Goal: Information Seeking & Learning: Learn about a topic

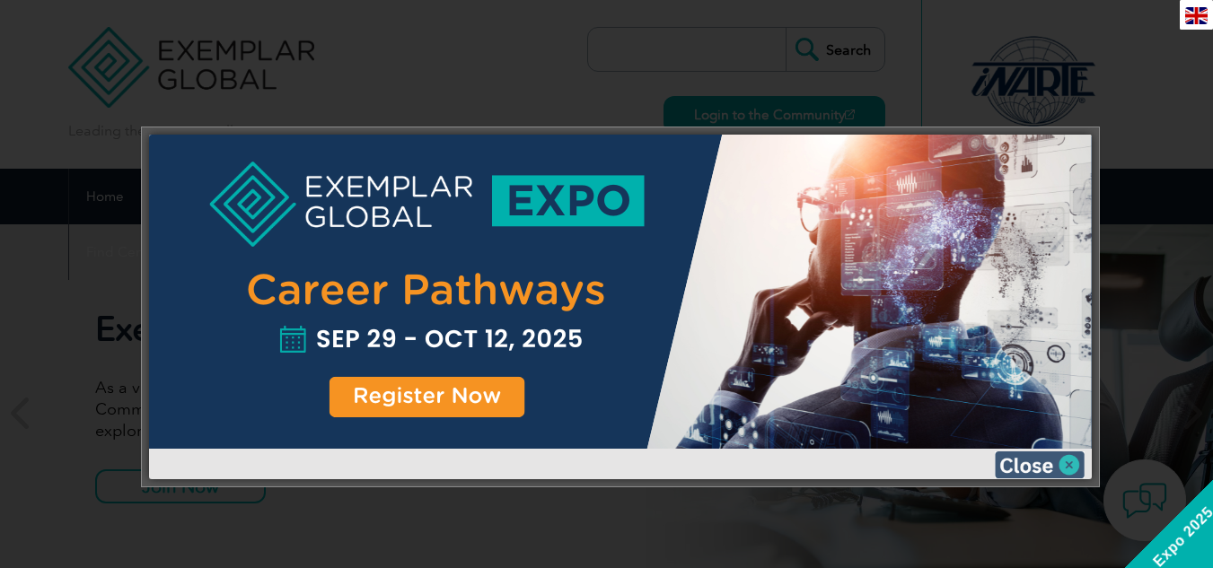
click at [1025, 465] on img at bounding box center [1040, 465] width 90 height 27
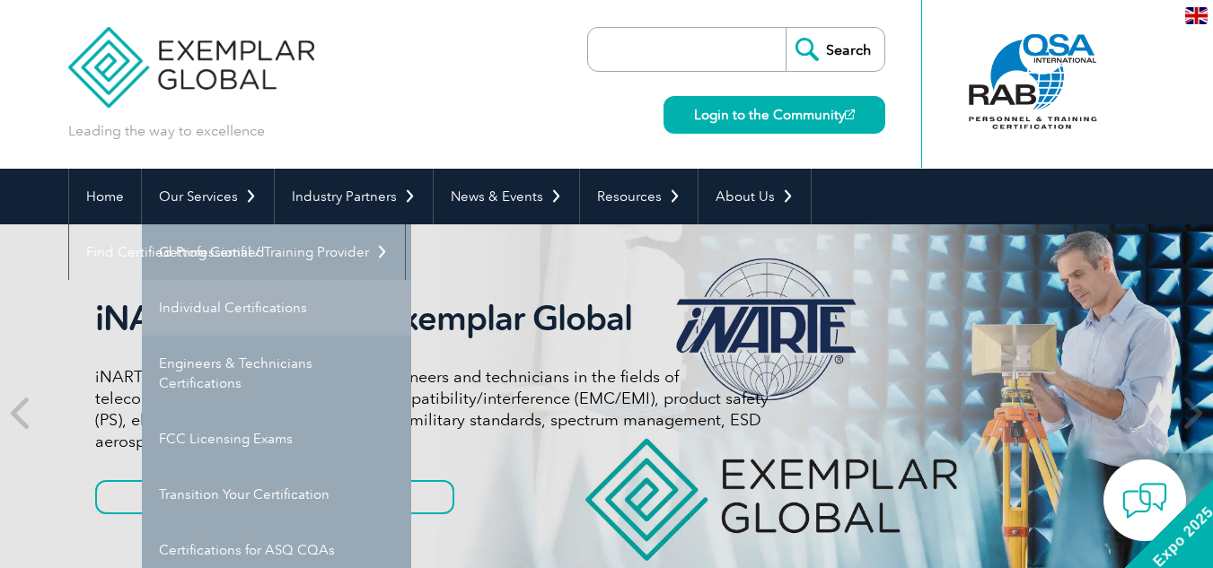
click at [227, 304] on link "Individual Certifications" at bounding box center [276, 308] width 269 height 56
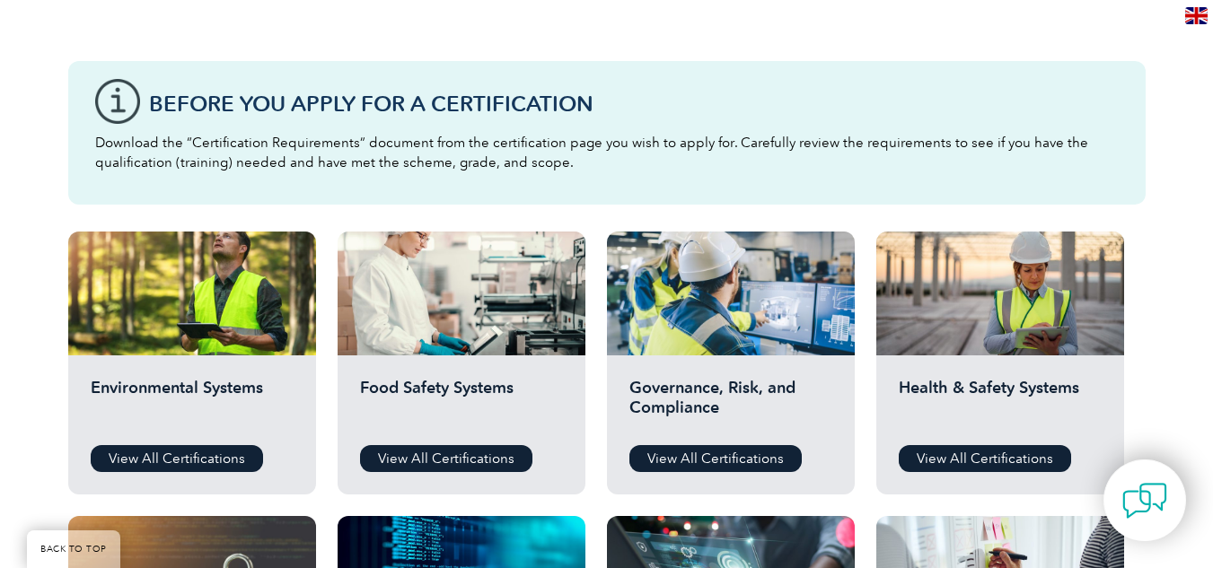
scroll to position [599, 0]
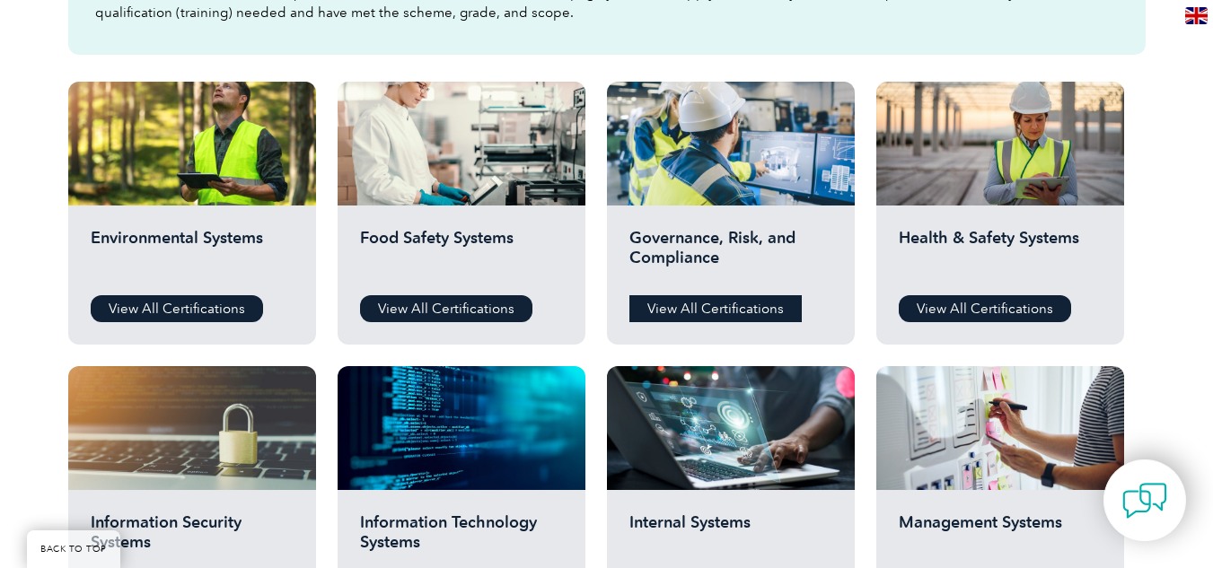
click at [713, 295] on link "View All Certifications" at bounding box center [716, 308] width 172 height 27
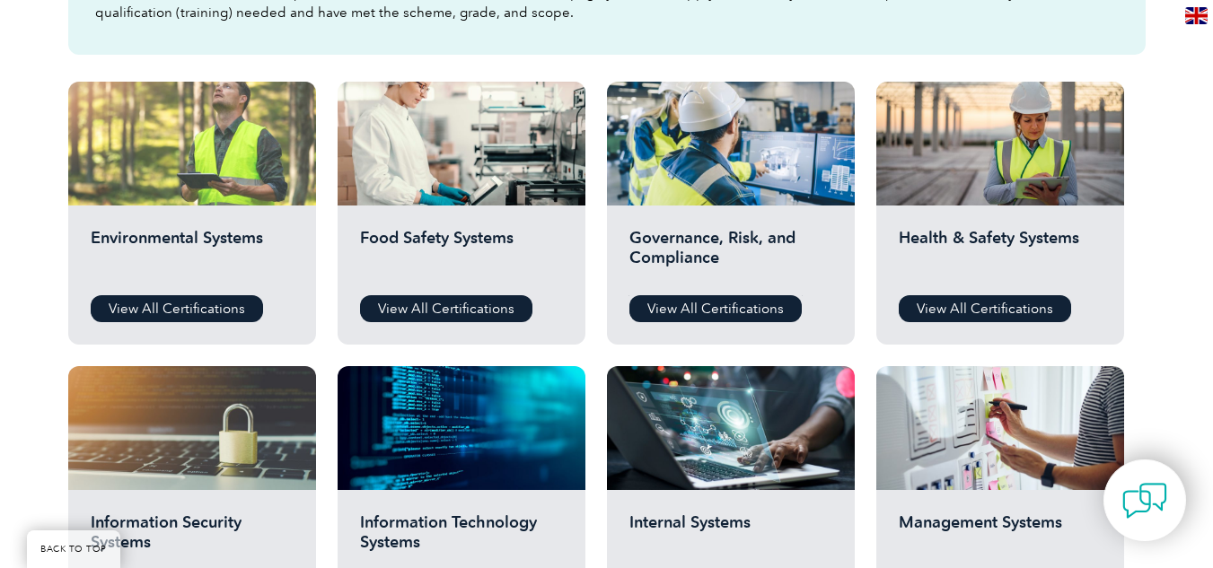
scroll to position [636, 0]
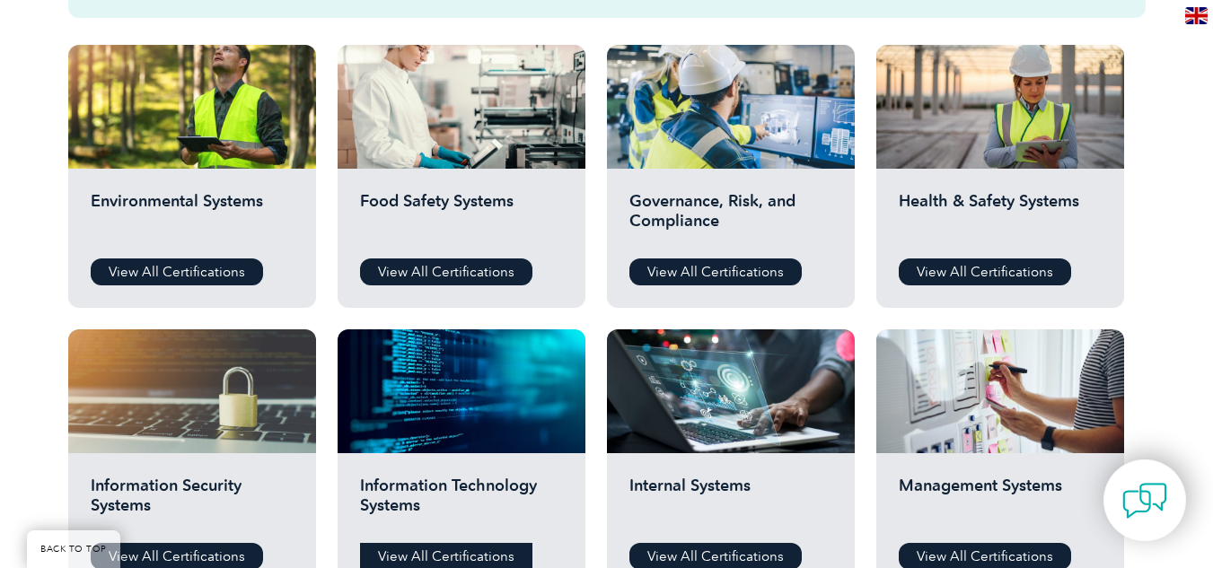
click at [452, 557] on link "View All Certifications" at bounding box center [446, 556] width 172 height 27
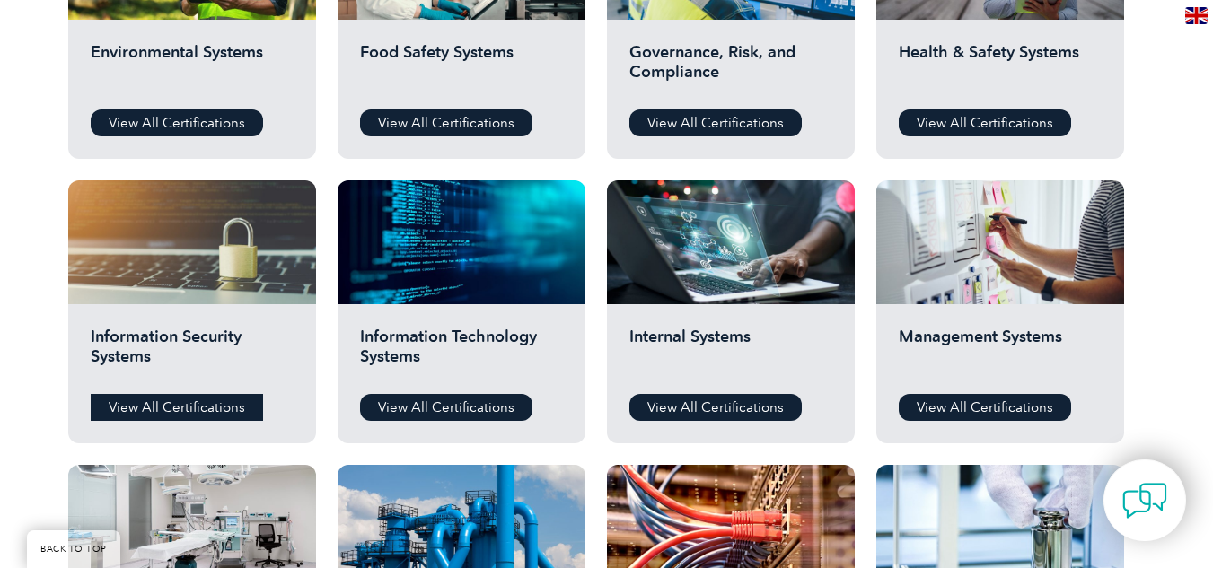
click at [233, 406] on link "View All Certifications" at bounding box center [177, 407] width 172 height 27
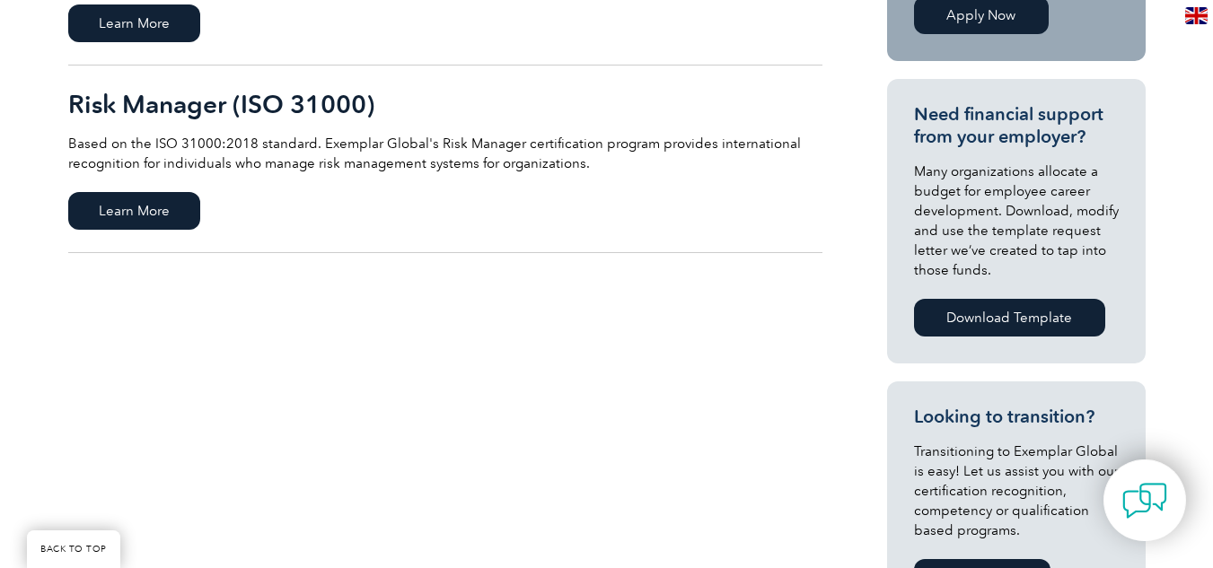
scroll to position [299, 0]
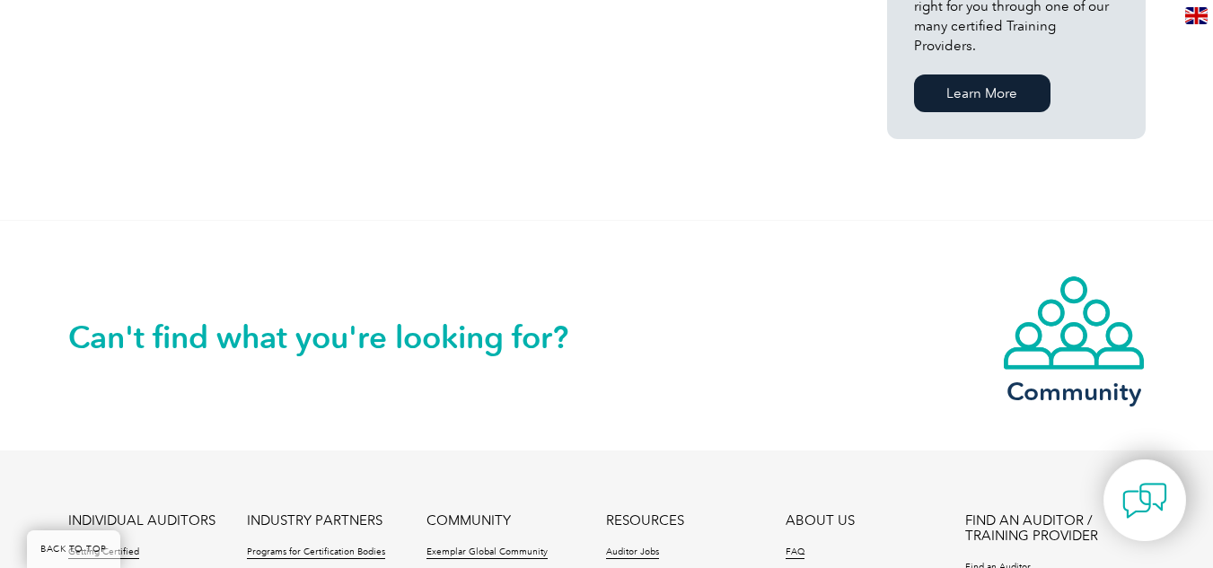
scroll to position [299, 0]
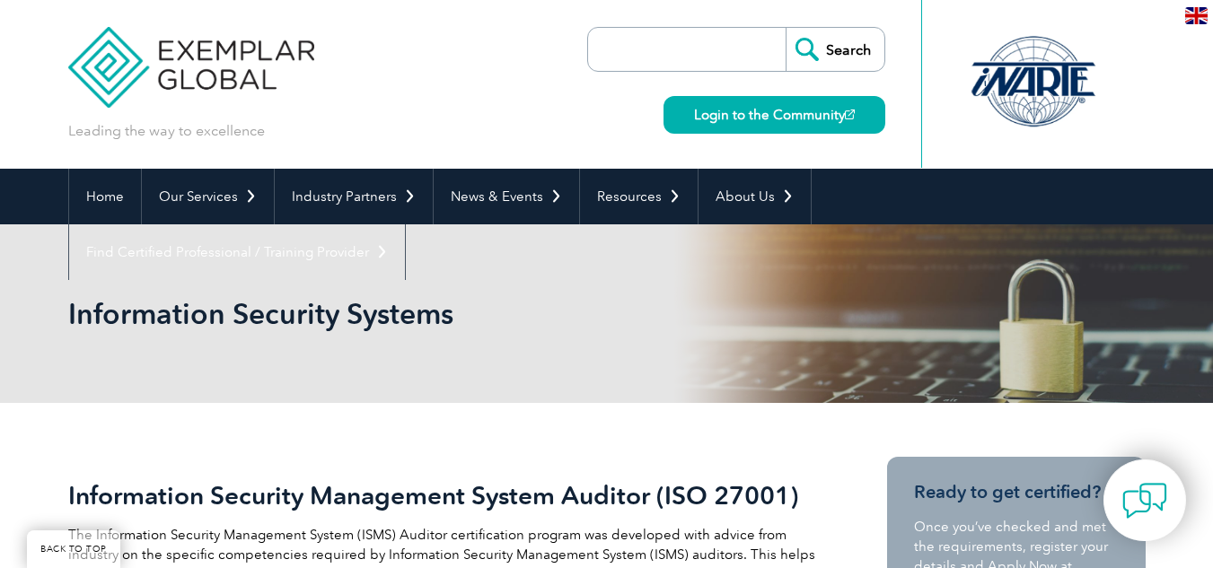
scroll to position [449, 0]
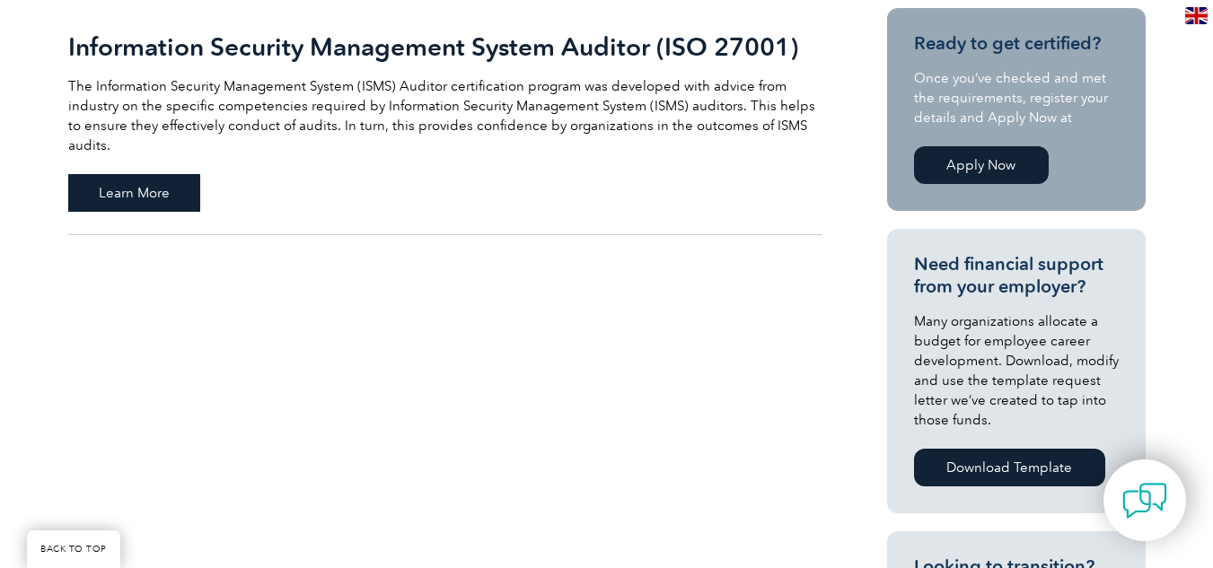
click at [180, 199] on span "Learn More" at bounding box center [134, 193] width 132 height 38
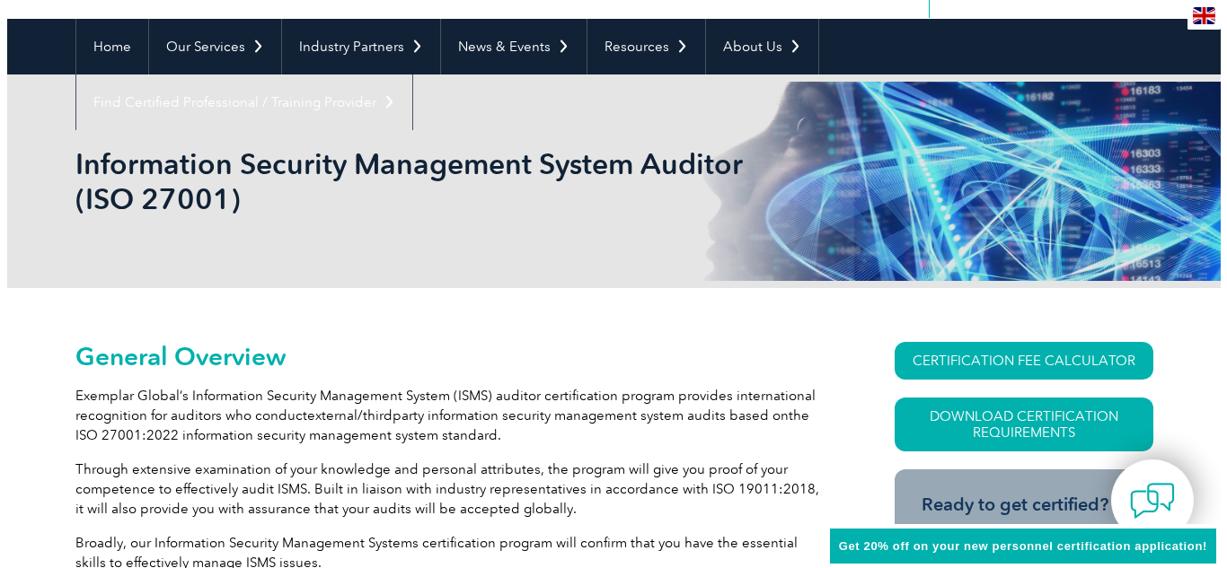
scroll to position [299, 0]
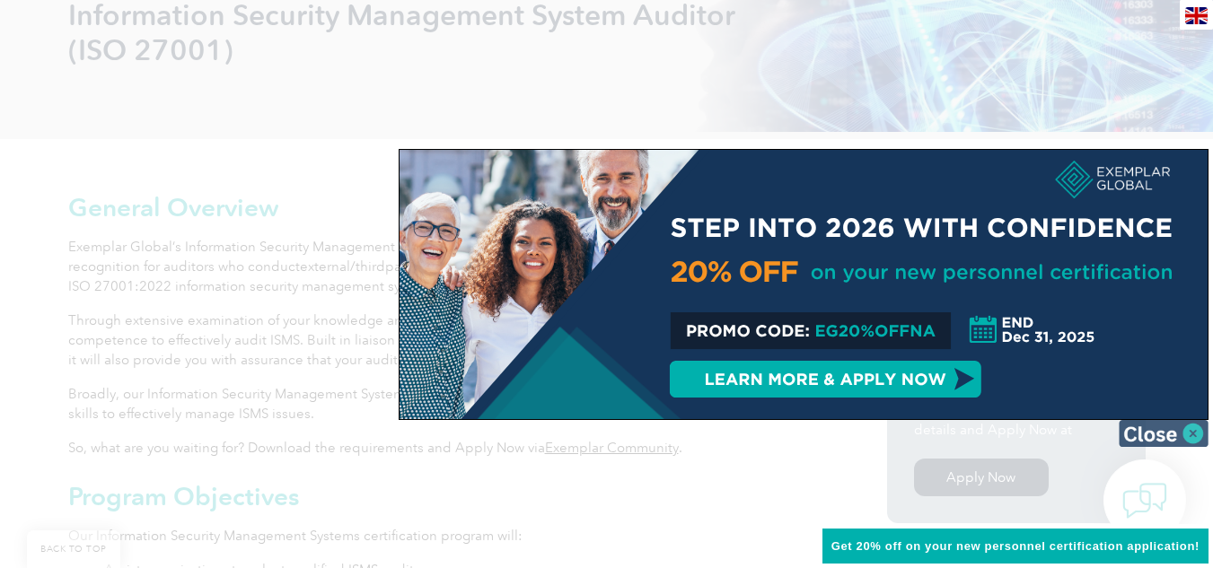
click at [1164, 443] on img at bounding box center [1164, 433] width 90 height 27
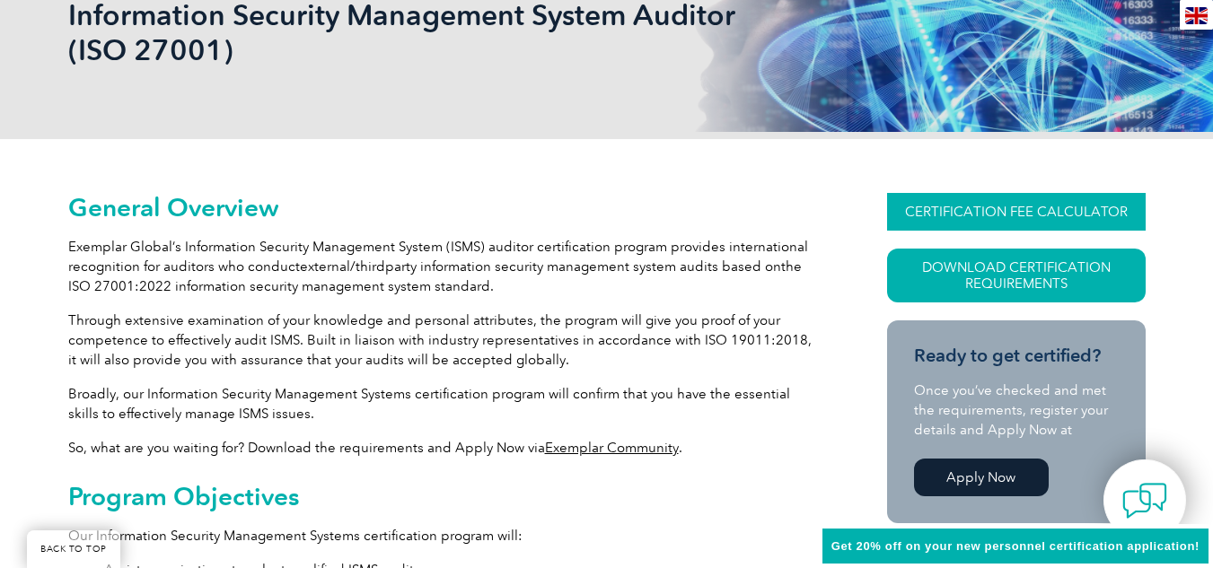
click at [1017, 211] on link "CERTIFICATION FEE CALCULATOR" at bounding box center [1016, 212] width 259 height 38
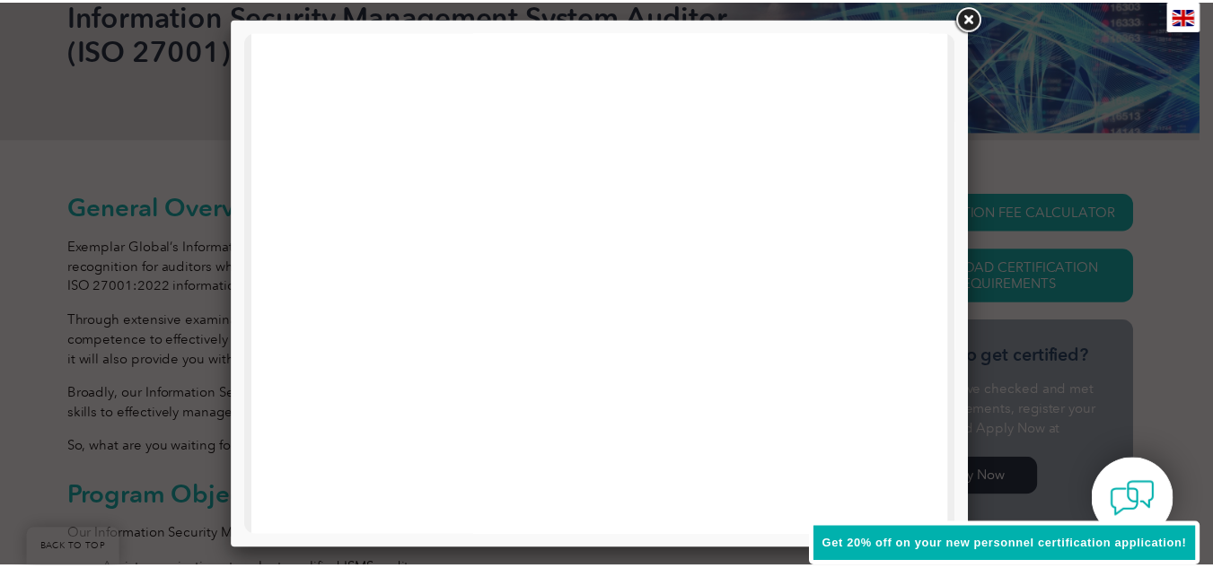
scroll to position [591, 0]
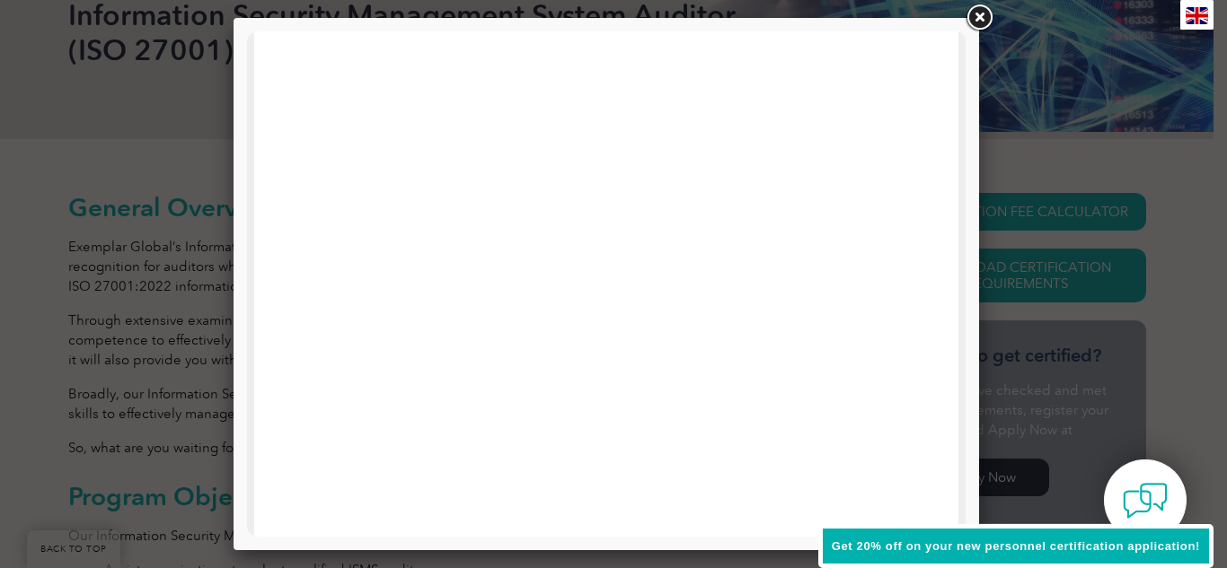
click at [973, 24] on link at bounding box center [979, 18] width 32 height 32
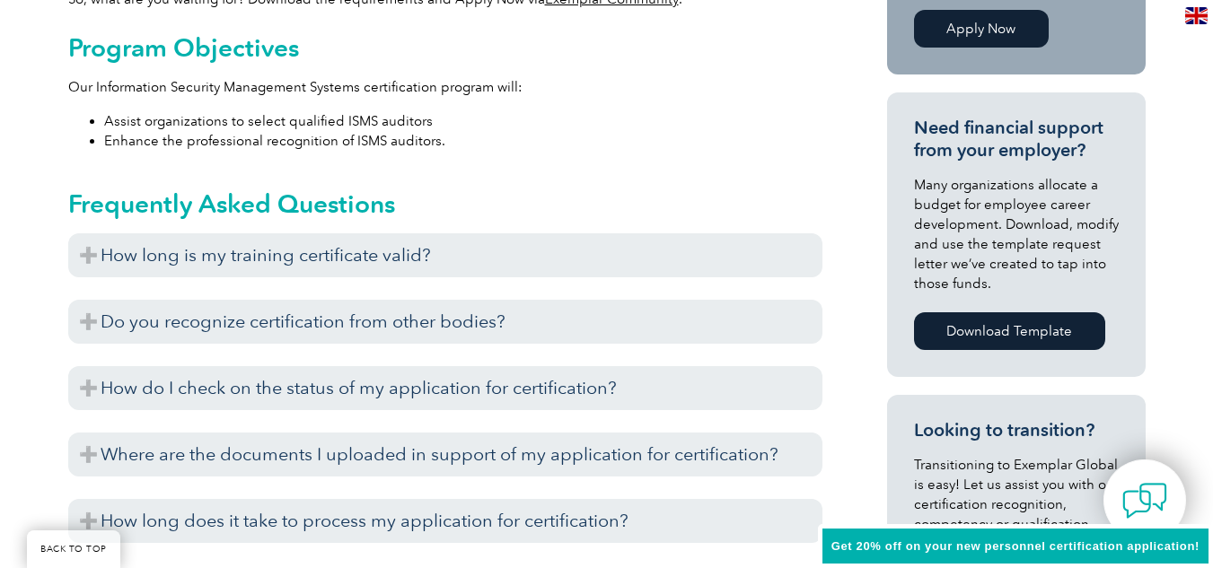
scroll to position [898, 0]
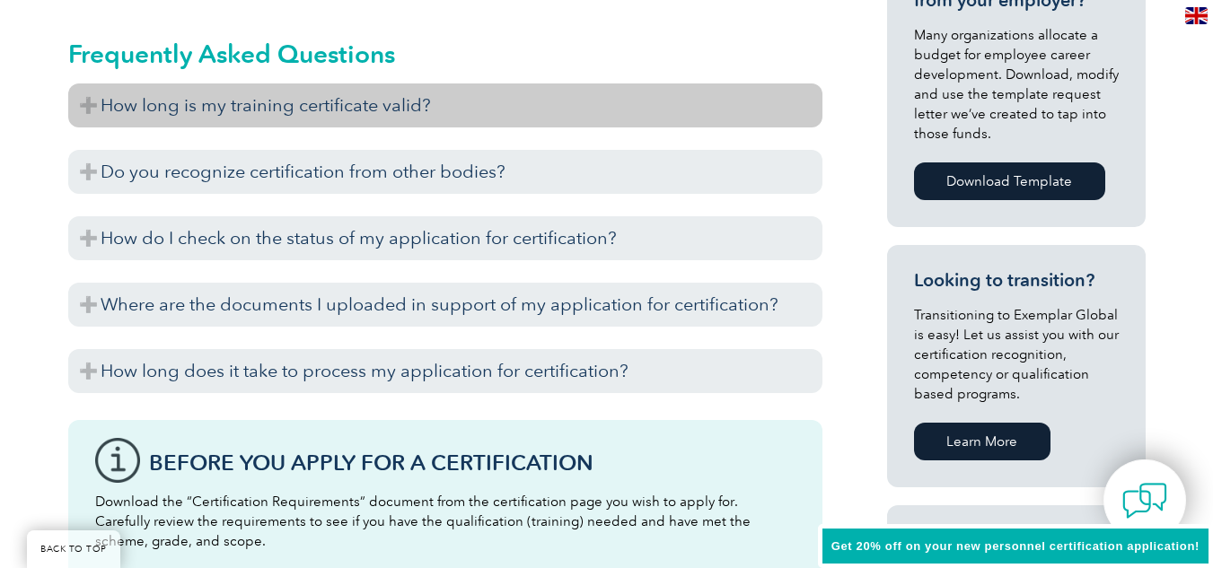
click at [525, 105] on h3 "How long is my training certificate valid?" at bounding box center [445, 106] width 754 height 44
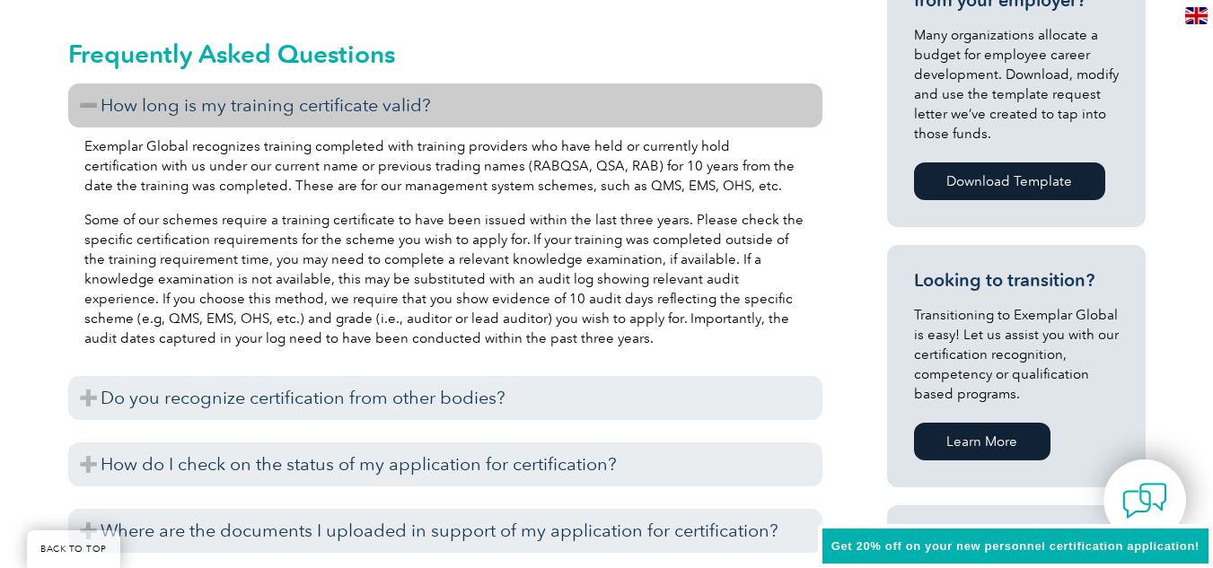
click at [525, 105] on h3 "How long is my training certificate valid?" at bounding box center [445, 106] width 754 height 44
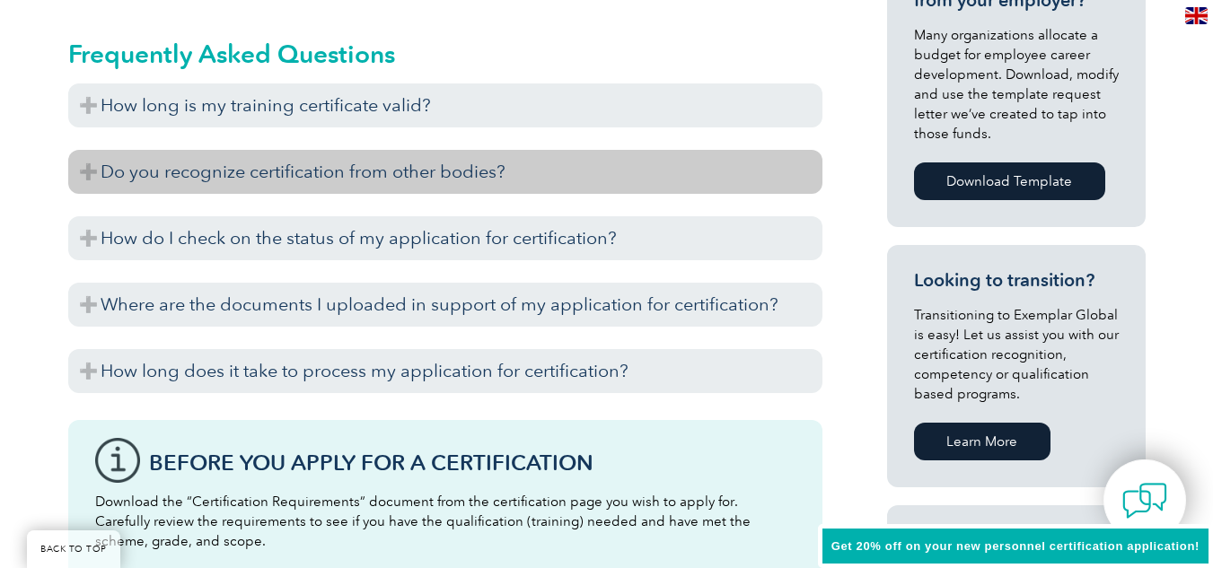
click at [511, 189] on h3 "Do you recognize certification from other bodies?" at bounding box center [445, 172] width 754 height 44
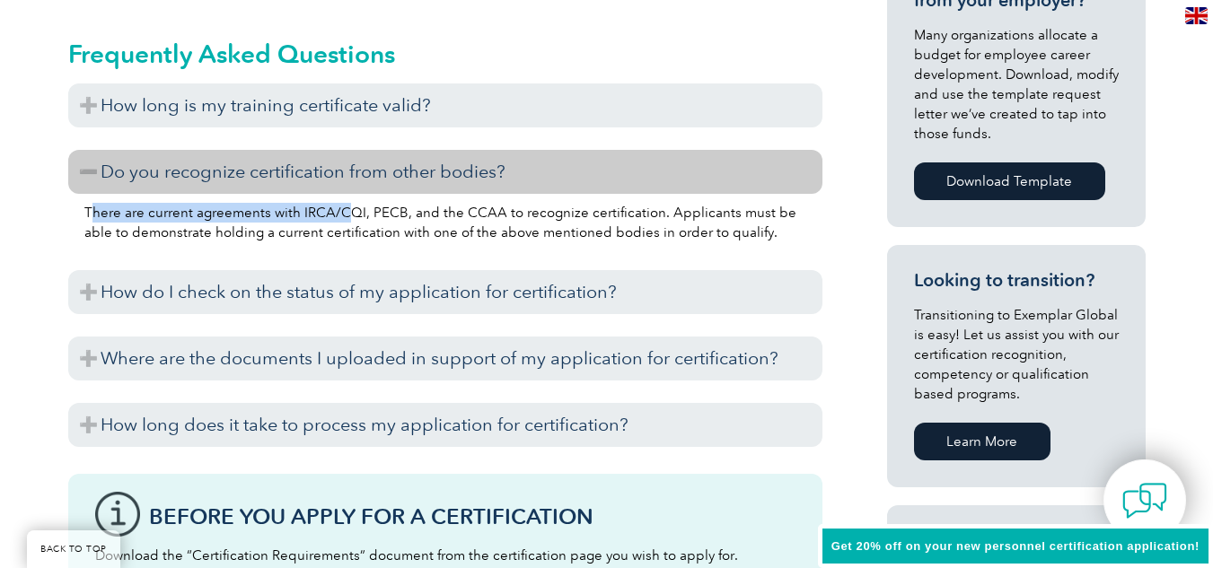
drag, startPoint x: 91, startPoint y: 217, endPoint x: 347, endPoint y: 219, distance: 255.9
click at [347, 219] on p "There are current agreements with IRCA/CQI, PECB, and the CCAA to recognize cer…" at bounding box center [445, 223] width 722 height 40
drag, startPoint x: 326, startPoint y: 219, endPoint x: 445, endPoint y: 214, distance: 118.7
click at [445, 214] on p "There are current agreements with IRCA/CQI, PECB, and the CCAA to recognize cer…" at bounding box center [445, 223] width 722 height 40
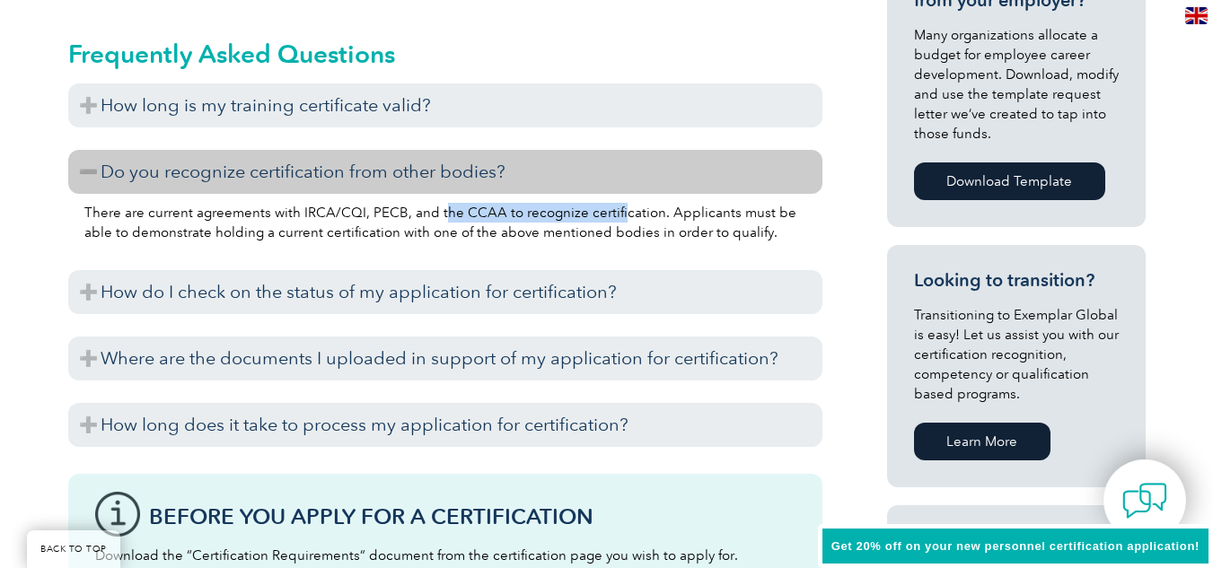
drag, startPoint x: 535, startPoint y: 212, endPoint x: 631, endPoint y: 215, distance: 96.1
click at [631, 215] on p "There are current agreements with IRCA/CQI, PECB, and the CCAA to recognize cer…" at bounding box center [445, 223] width 722 height 40
drag, startPoint x: 673, startPoint y: 213, endPoint x: 683, endPoint y: 212, distance: 10.8
click at [676, 213] on p "There are current agreements with IRCA/CQI, PECB, and the CCAA to recognize cer…" at bounding box center [445, 223] width 722 height 40
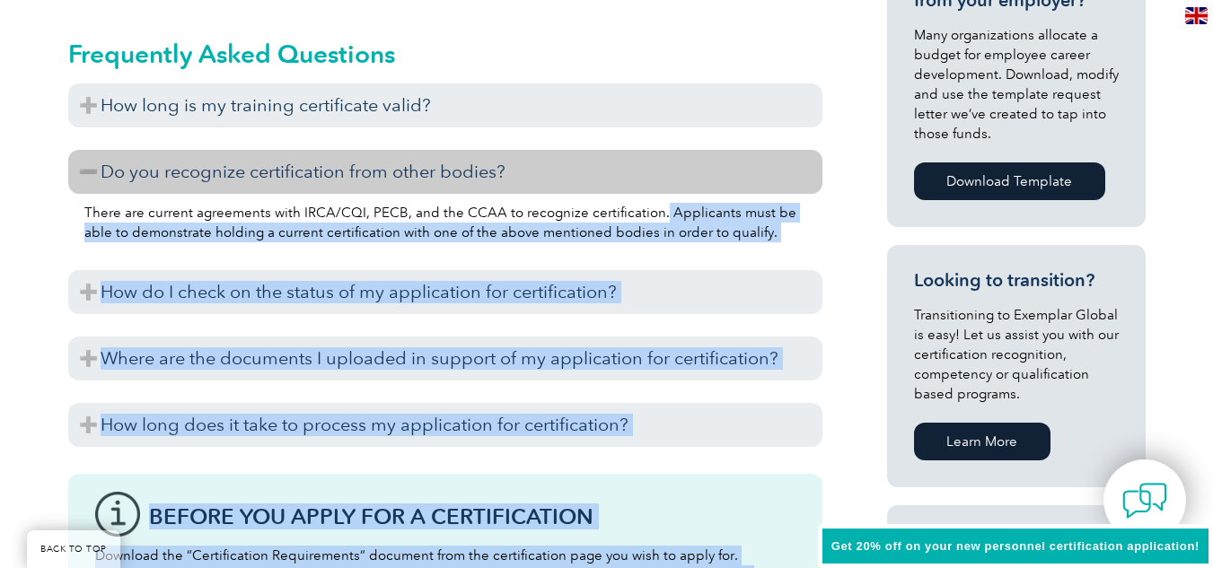
drag, startPoint x: 668, startPoint y: 214, endPoint x: 841, endPoint y: 216, distance: 172.4
click at [841, 216] on div "General Overview Exemplar Global’s Information Security Management System (ISMS…" at bounding box center [607, 364] width 1078 height 1648
click at [103, 237] on p "There are current agreements with IRCA/CQI, PECB, and the CCAA to recognize cer…" at bounding box center [445, 223] width 722 height 40
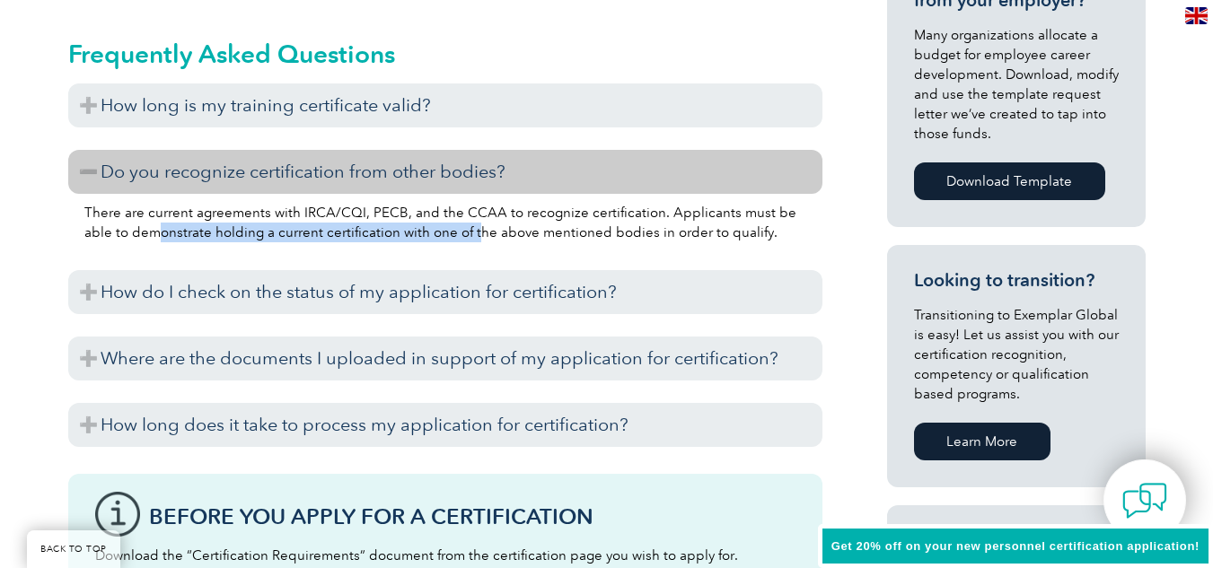
drag, startPoint x: 163, startPoint y: 237, endPoint x: 485, endPoint y: 236, distance: 322.4
click at [485, 236] on p "There are current agreements with IRCA/CQI, PECB, and the CCAA to recognize cer…" at bounding box center [445, 223] width 722 height 40
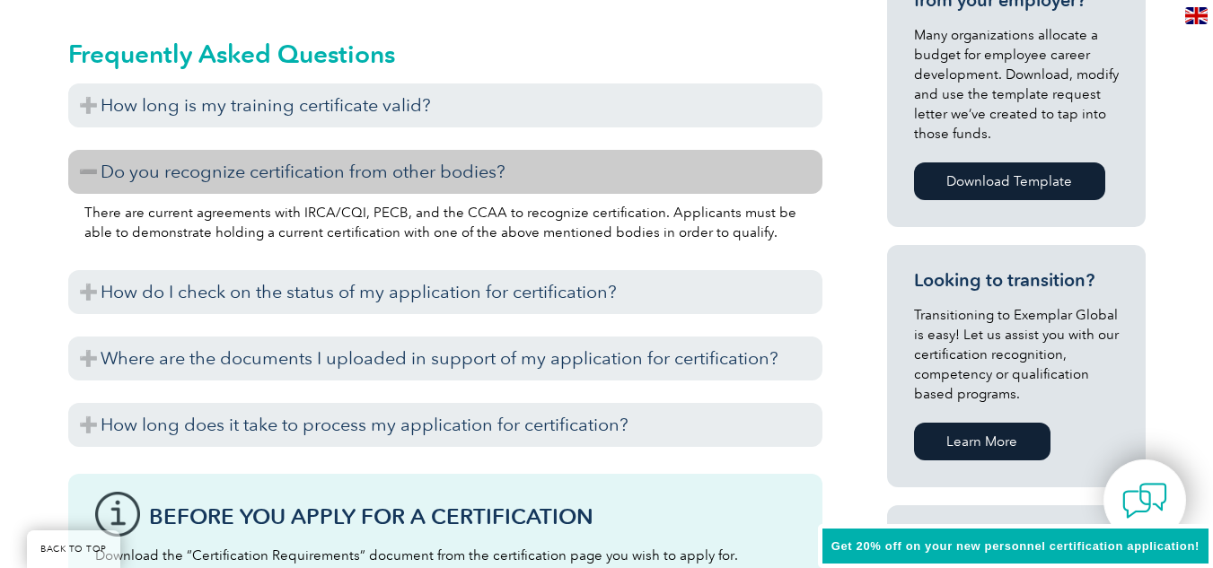
click at [486, 236] on p "There are current agreements with IRCA/CQI, PECB, and the CCAA to recognize cer…" at bounding box center [445, 223] width 722 height 40
drag, startPoint x: 508, startPoint y: 233, endPoint x: 696, endPoint y: 233, distance: 187.7
click at [696, 233] on p "There are current agreements with IRCA/CQI, PECB, and the CCAA to recognize cer…" at bounding box center [445, 223] width 722 height 40
click at [441, 192] on h3 "Do you recognize certification from other bodies?" at bounding box center [445, 172] width 754 height 44
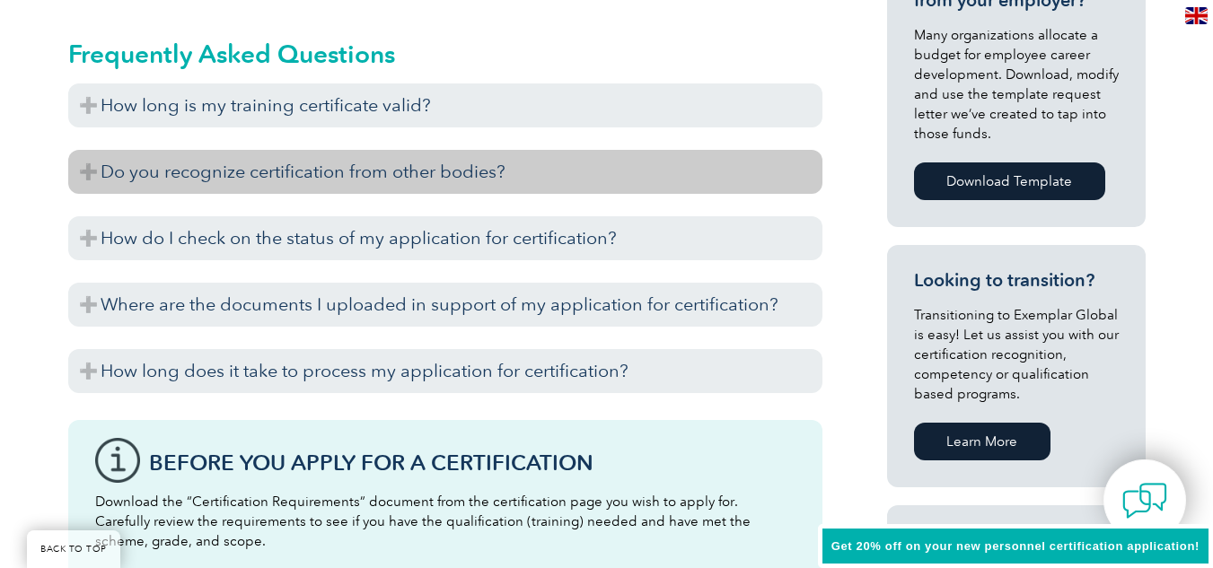
click at [448, 187] on h3 "Do you recognize certification from other bodies?" at bounding box center [445, 172] width 754 height 44
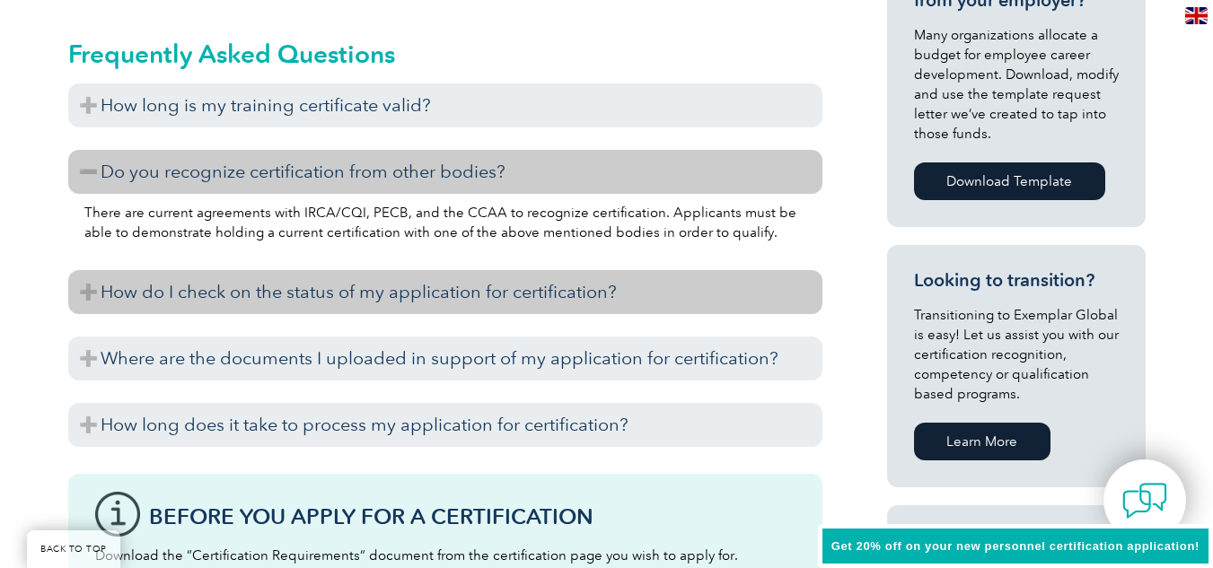
click at [372, 307] on h3 "How do I check on the status of my application for certification?" at bounding box center [445, 292] width 754 height 44
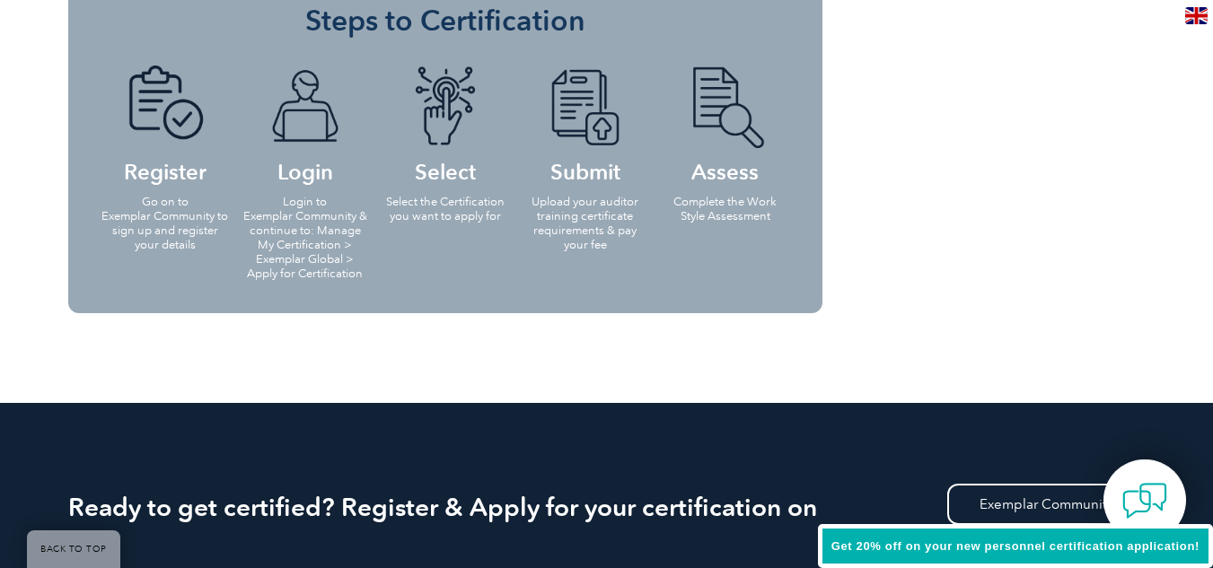
scroll to position [1646, 0]
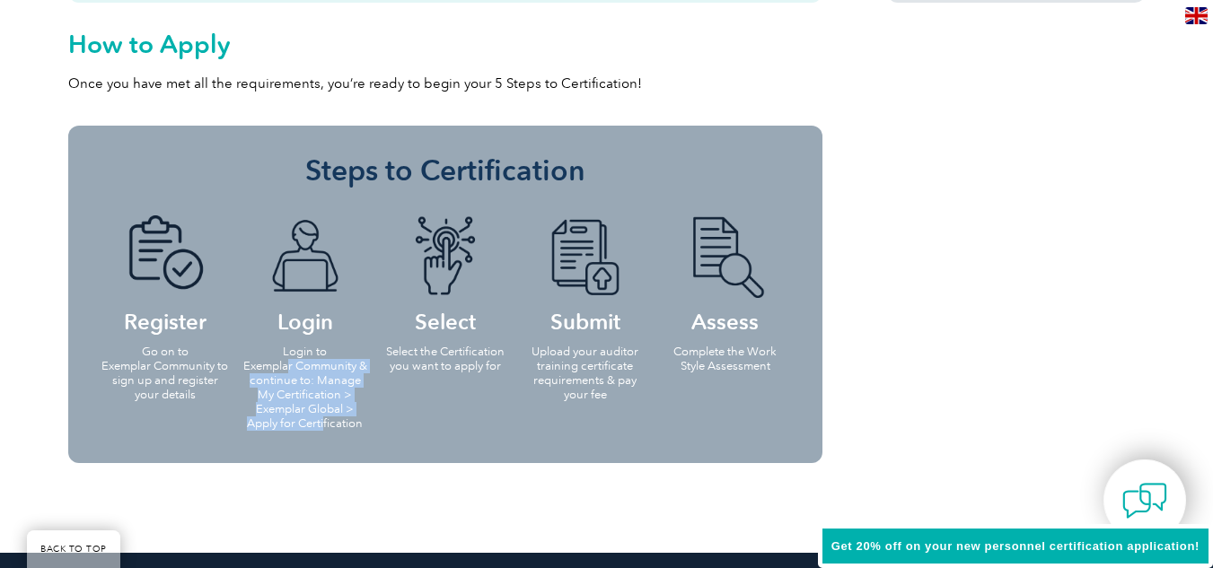
drag, startPoint x: 293, startPoint y: 366, endPoint x: 324, endPoint y: 427, distance: 68.7
click at [324, 424] on p "Login to Exemplar Community & continue to: Manage My Certification > Exemplar G…" at bounding box center [305, 388] width 129 height 86
click at [324, 427] on p "Login to Exemplar Community & continue to: Manage My Certification > Exemplar G…" at bounding box center [305, 388] width 129 height 86
click at [416, 368] on p "Select the Certification you want to apply for" at bounding box center [445, 359] width 129 height 29
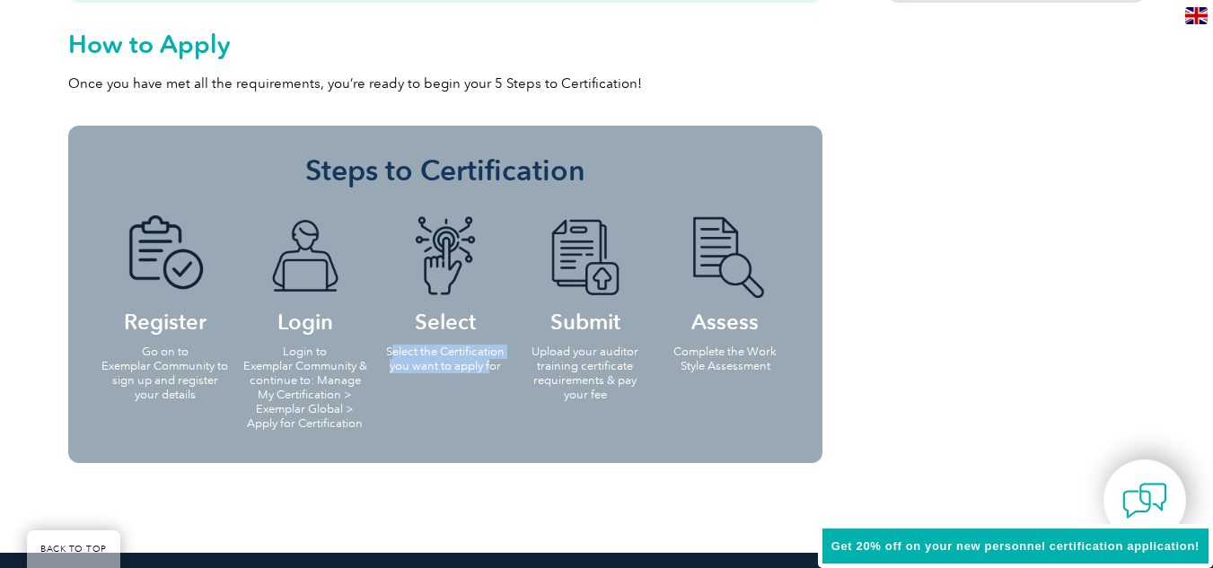
drag, startPoint x: 393, startPoint y: 346, endPoint x: 500, endPoint y: 375, distance: 110.9
click at [496, 369] on p "Select the Certification you want to apply for" at bounding box center [445, 359] width 129 height 29
click at [500, 376] on li "Select Select the Certification you want to apply for" at bounding box center [445, 293] width 140 height 190
drag, startPoint x: 558, startPoint y: 348, endPoint x: 621, endPoint y: 361, distance: 64.1
click at [621, 361] on p "Upload your auditor training certificate requirements & pay your fee" at bounding box center [585, 373] width 129 height 57
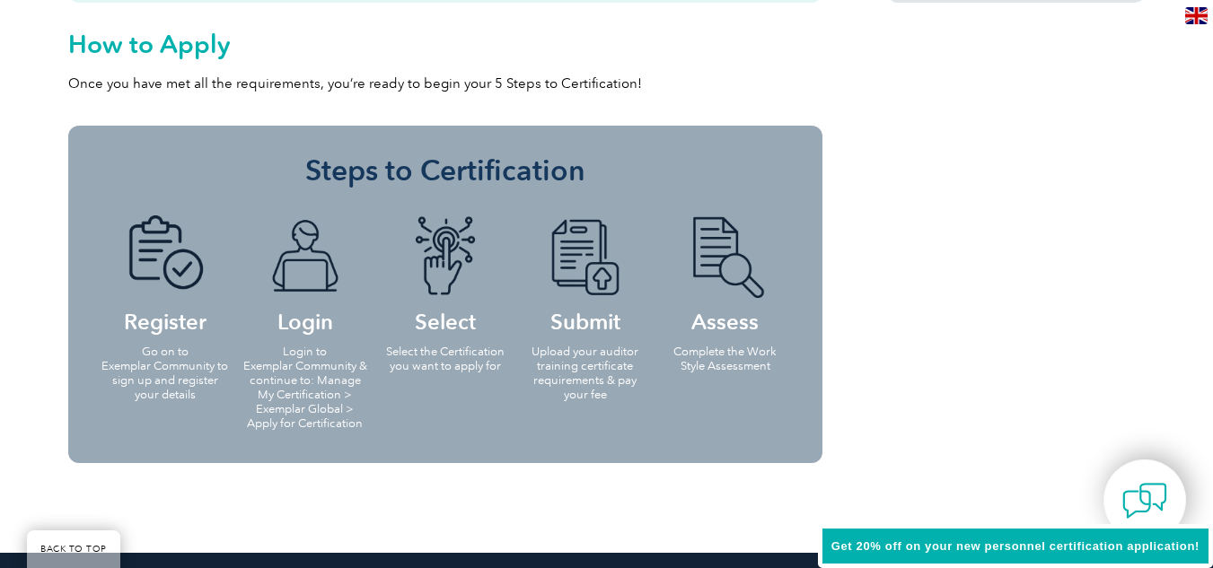
click at [608, 388] on p "Upload your auditor training certificate requirements & pay your fee" at bounding box center [585, 373] width 129 height 57
drag, startPoint x: 578, startPoint y: 388, endPoint x: 619, endPoint y: 391, distance: 40.5
click at [619, 391] on p "Upload your auditor training certificate requirements & pay your fee" at bounding box center [585, 373] width 129 height 57
click at [619, 395] on p "Upload your auditor training certificate requirements & pay your fee" at bounding box center [585, 373] width 129 height 57
drag, startPoint x: 619, startPoint y: 394, endPoint x: 529, endPoint y: 345, distance: 102.5
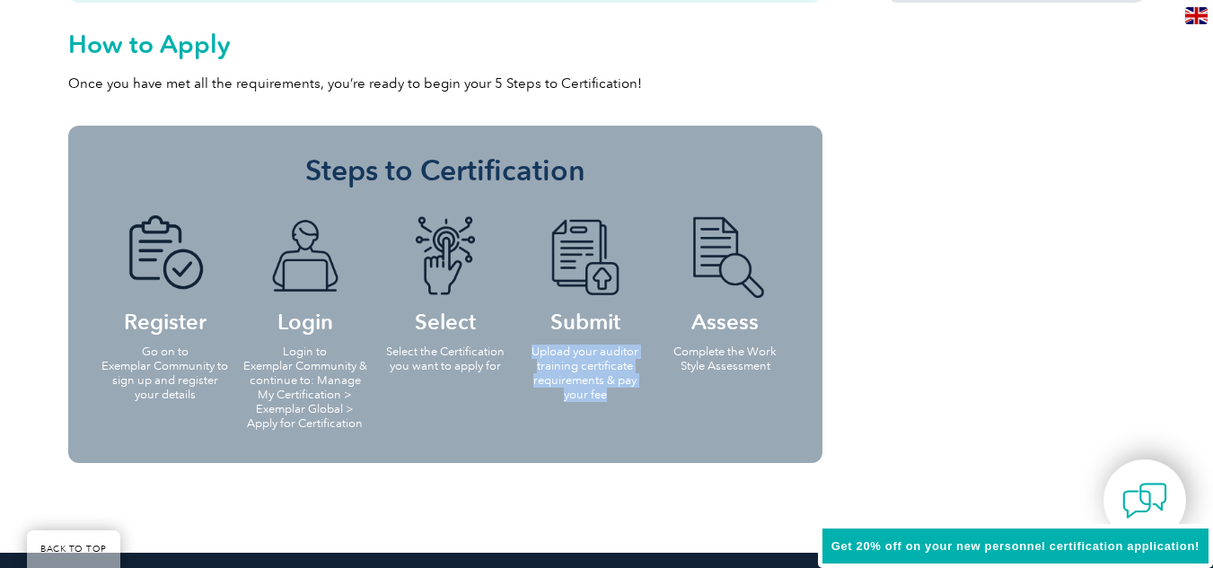
click at [529, 345] on p "Upload your auditor training certificate requirements & pay your fee" at bounding box center [585, 373] width 129 height 57
click at [586, 352] on p "Upload your auditor training certificate requirements & pay your fee" at bounding box center [585, 373] width 129 height 57
drag, startPoint x: 574, startPoint y: 363, endPoint x: 607, endPoint y: 376, distance: 35.9
click at [607, 376] on p "Upload your auditor training certificate requirements & pay your fee" at bounding box center [585, 373] width 129 height 57
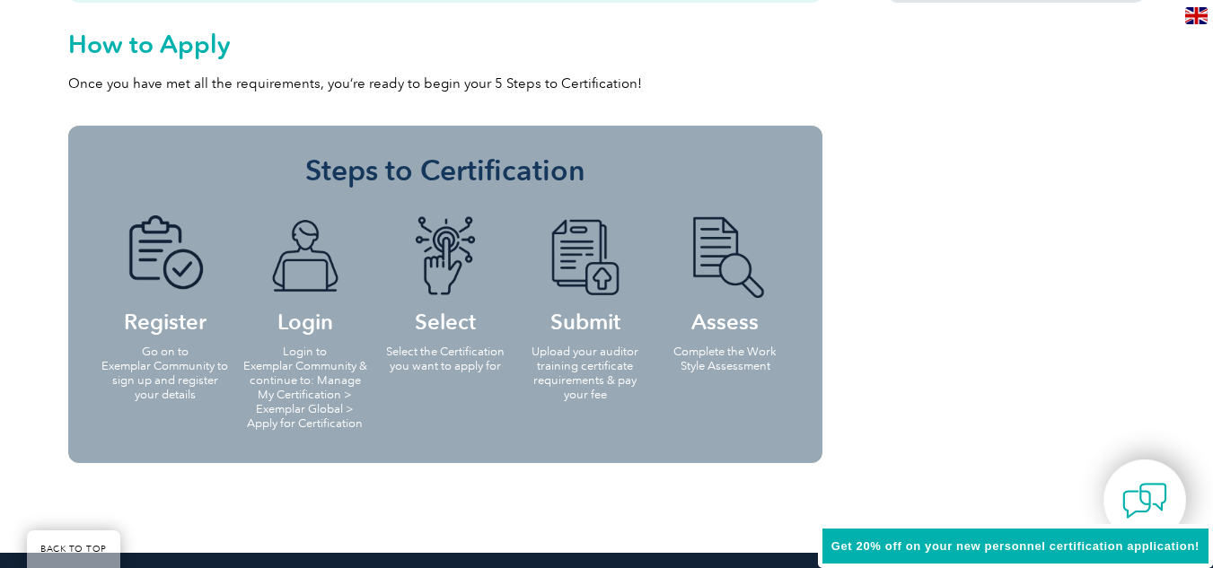
drag, startPoint x: 604, startPoint y: 391, endPoint x: 618, endPoint y: 391, distance: 13.5
click at [618, 391] on p "Upload your auditor training certificate requirements & pay your fee" at bounding box center [585, 373] width 129 height 57
drag, startPoint x: 621, startPoint y: 397, endPoint x: 610, endPoint y: 382, distance: 18.7
click at [610, 382] on p "Upload your auditor training certificate requirements & pay your fee" at bounding box center [585, 373] width 129 height 57
click at [633, 404] on li "Submit Upload your auditor training certificate requirements & pay your fee" at bounding box center [585, 307] width 140 height 219
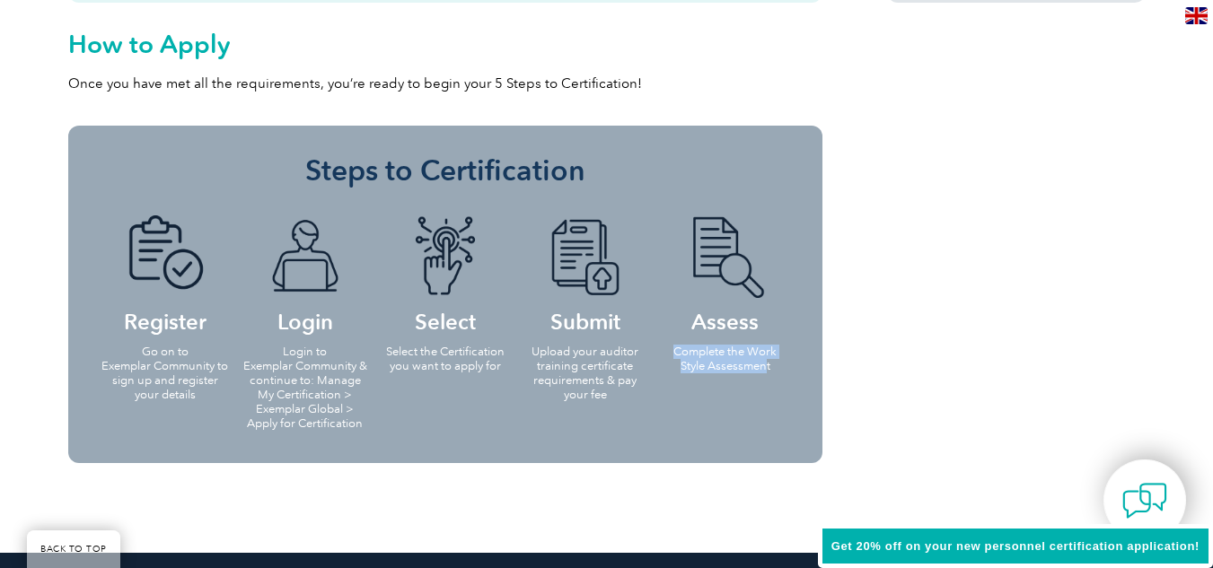
drag, startPoint x: 666, startPoint y: 354, endPoint x: 767, endPoint y: 366, distance: 101.4
click at [767, 366] on p "Complete the Work Style Assessment" at bounding box center [725, 359] width 129 height 29
drag, startPoint x: 770, startPoint y: 369, endPoint x: 744, endPoint y: 401, distance: 41.0
click at [771, 370] on p "Complete the Work Style Assessment" at bounding box center [725, 359] width 129 height 29
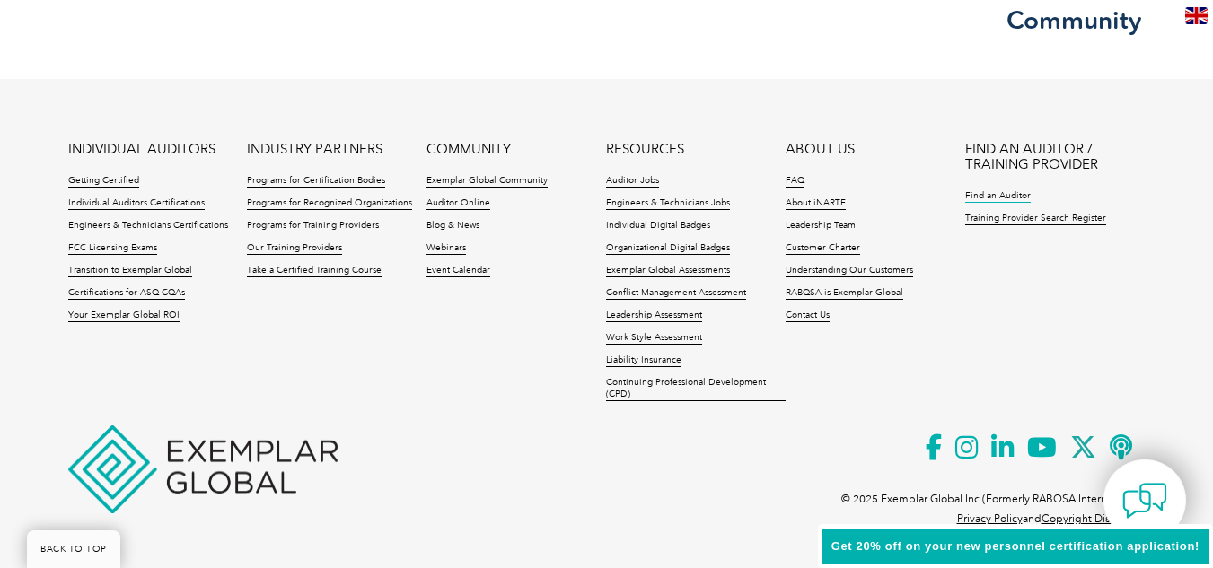
click at [1001, 196] on link "Find an Auditor" at bounding box center [998, 196] width 66 height 13
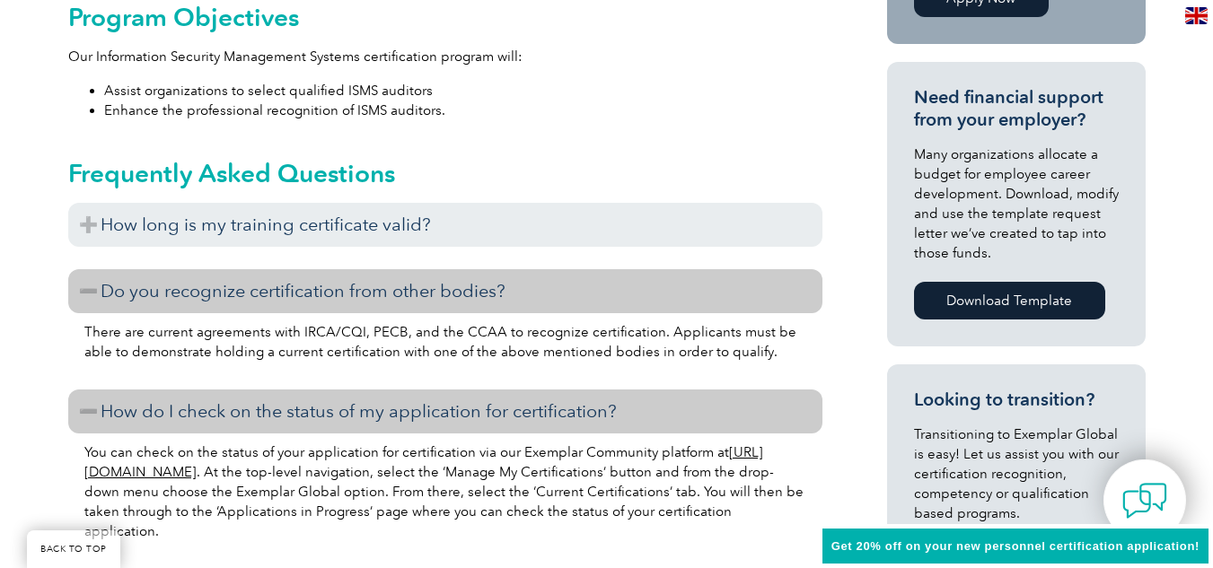
scroll to position [0, 0]
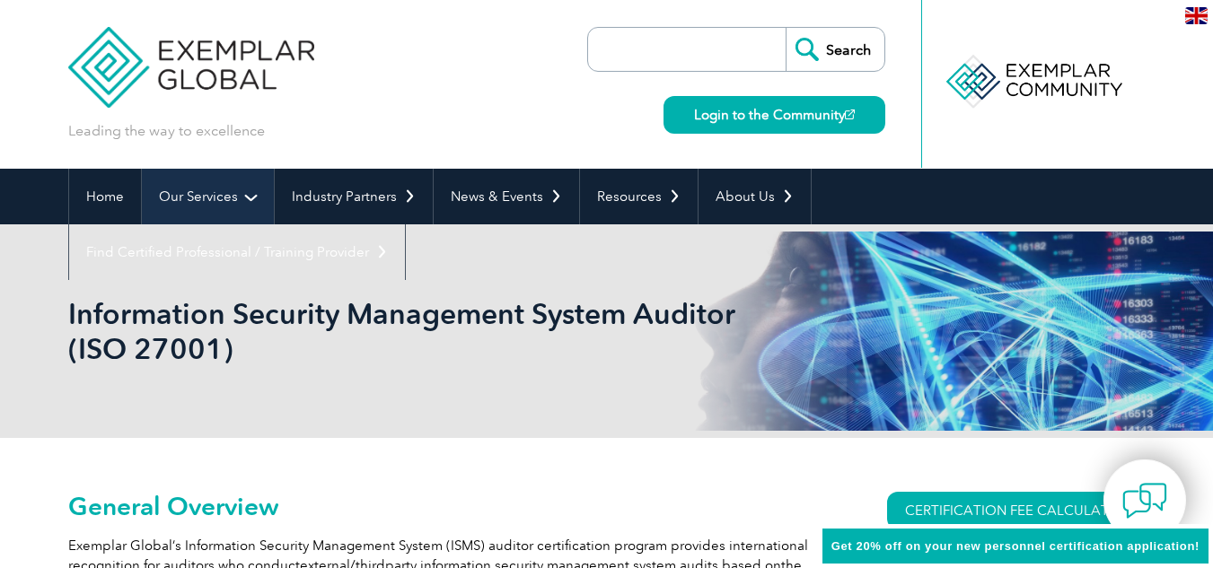
click at [195, 189] on link "Our Services" at bounding box center [208, 197] width 132 height 56
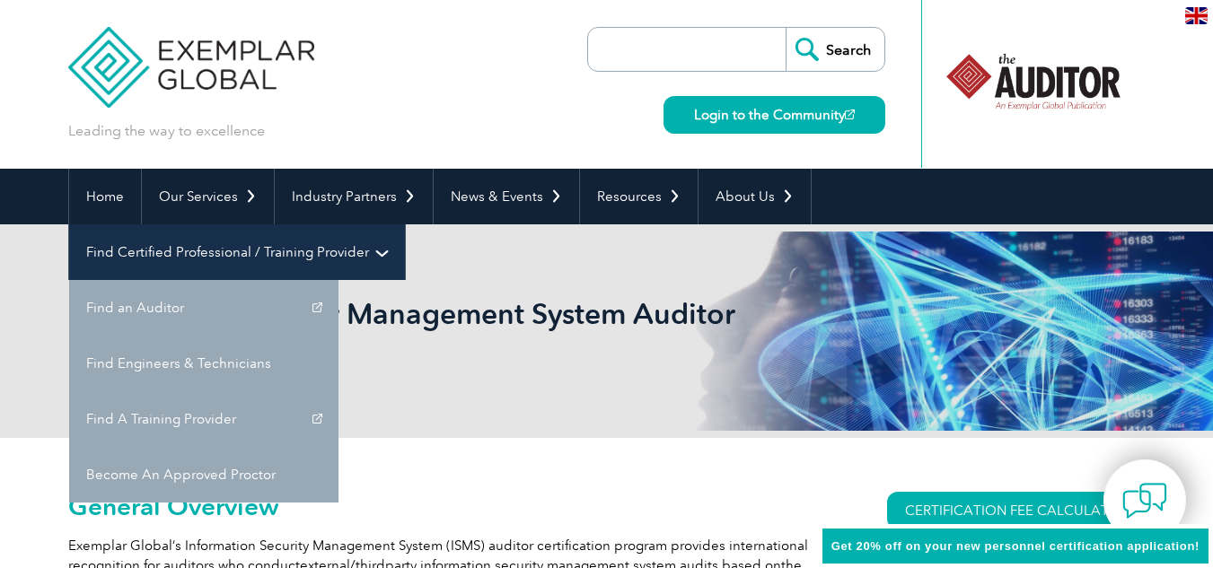
click at [236, 267] on link "Find Certified Professional / Training Provider" at bounding box center [237, 253] width 336 height 56
click at [273, 260] on link "Find Certified Professional / Training Provider" at bounding box center [237, 253] width 336 height 56
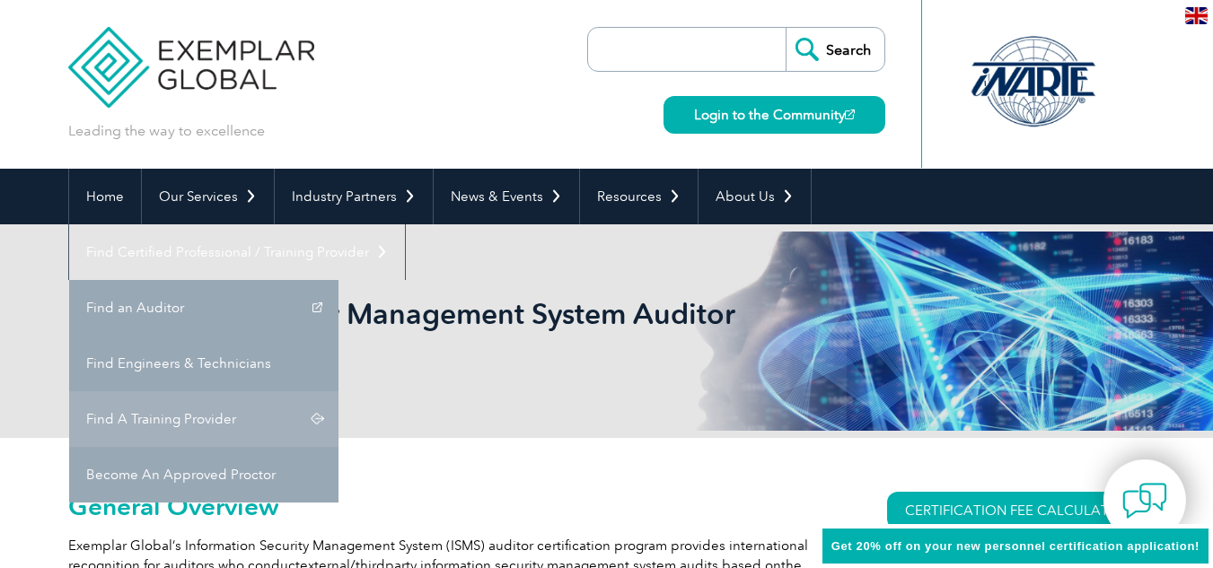
click at [187, 436] on link "Find A Training Provider" at bounding box center [203, 420] width 269 height 56
